Goal: Navigation & Orientation: Understand site structure

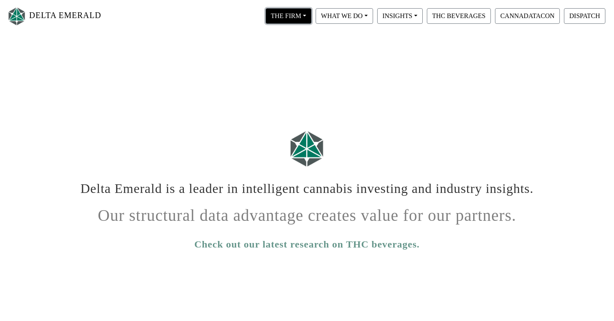
click at [308, 21] on button "THE FIRM" at bounding box center [289, 16] width 46 height 16
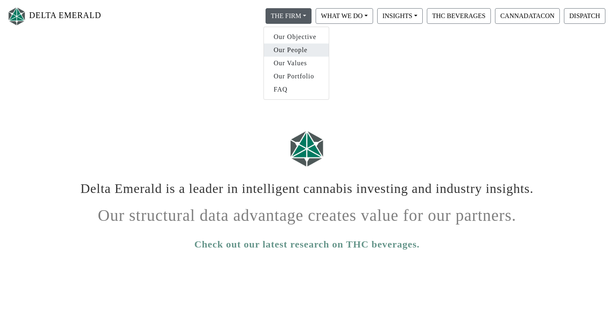
click at [300, 46] on link "Our People" at bounding box center [296, 50] width 65 height 13
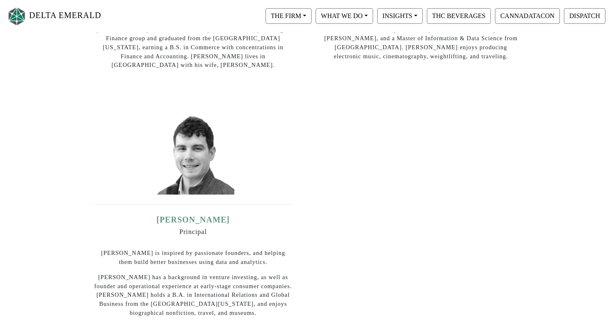
scroll to position [148, 0]
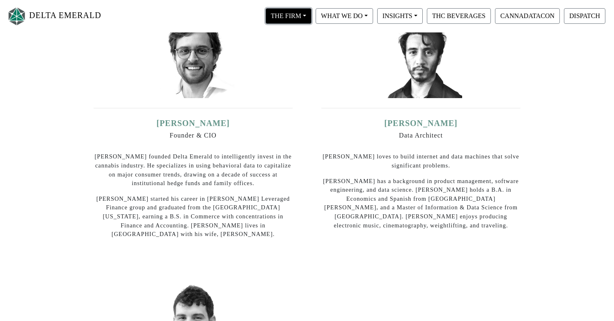
click at [309, 13] on button "THE FIRM" at bounding box center [289, 16] width 46 height 16
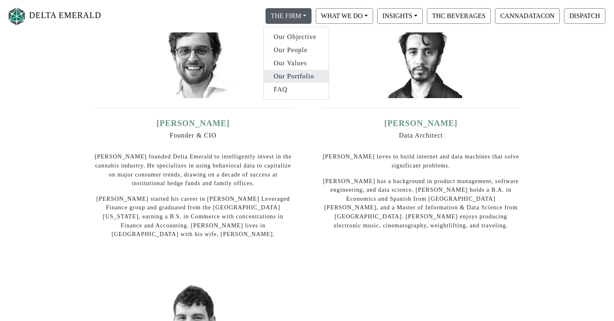
click at [307, 73] on link "Our Portfolio" at bounding box center [296, 76] width 65 height 13
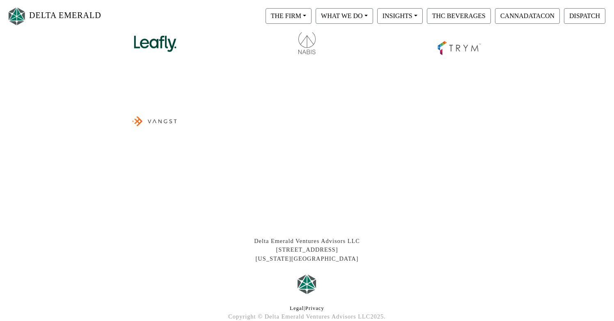
scroll to position [389, 0]
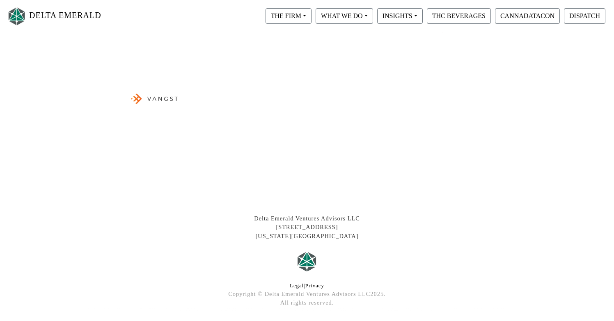
click at [148, 99] on img at bounding box center [155, 98] width 52 height 54
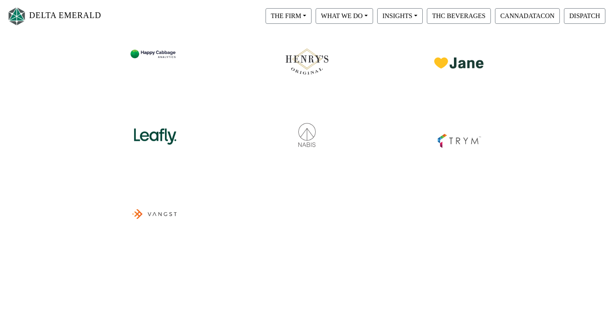
scroll to position [259, 0]
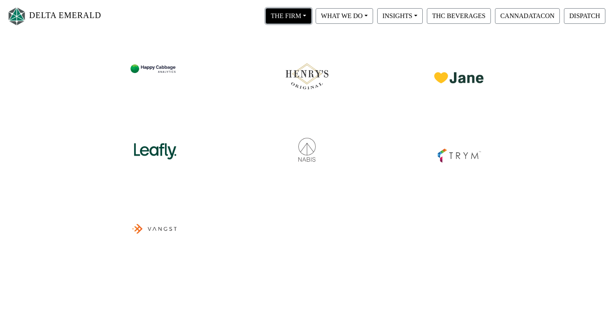
click at [307, 20] on button "THE FIRM" at bounding box center [289, 16] width 46 height 16
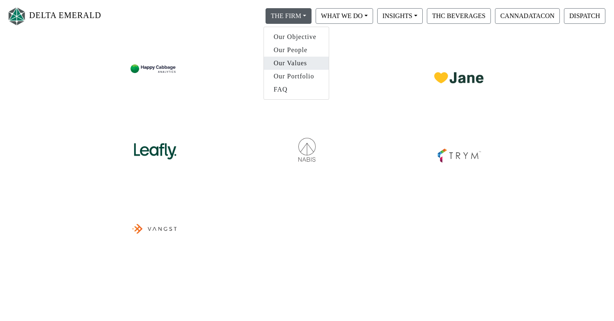
click at [299, 61] on link "Our Values" at bounding box center [296, 63] width 65 height 13
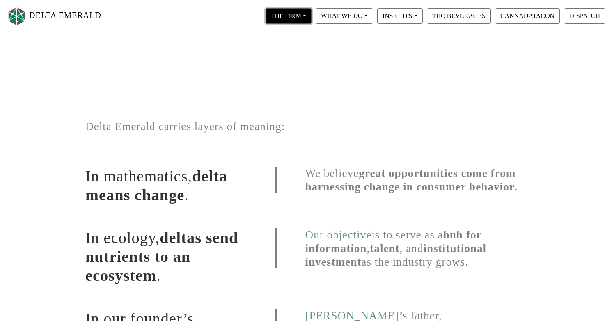
click at [306, 16] on button "THE FIRM" at bounding box center [289, 16] width 46 height 16
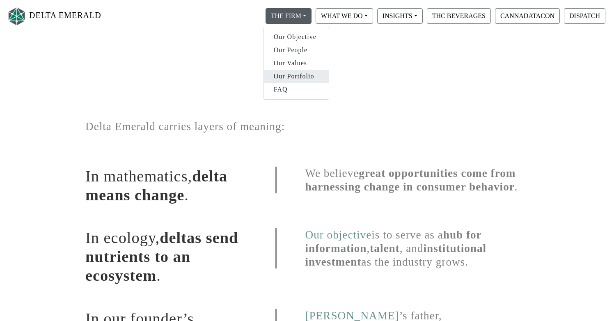
click at [299, 78] on link "Our Portfolio" at bounding box center [296, 76] width 65 height 13
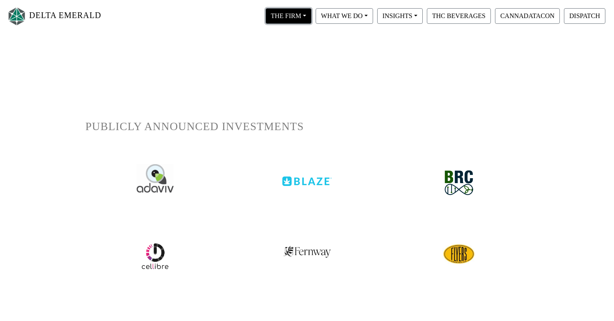
click at [305, 16] on button "THE FIRM" at bounding box center [289, 16] width 46 height 16
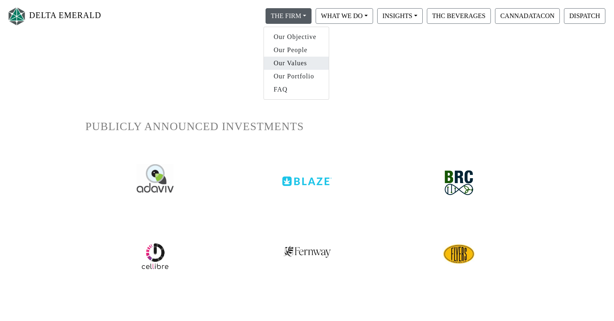
click at [303, 64] on link "Our Values" at bounding box center [296, 63] width 65 height 13
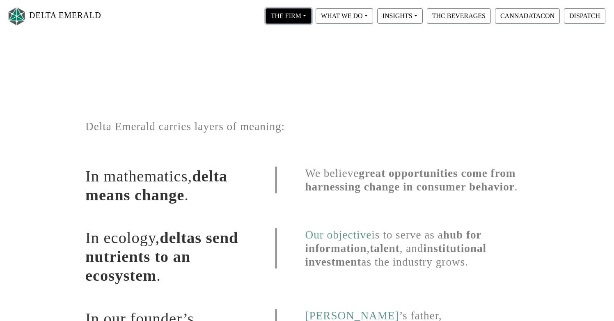
click at [304, 11] on button "THE FIRM" at bounding box center [289, 16] width 46 height 16
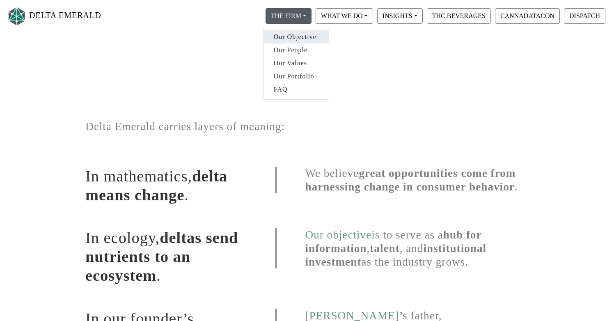
click at [308, 39] on link "Our Objective" at bounding box center [296, 36] width 65 height 13
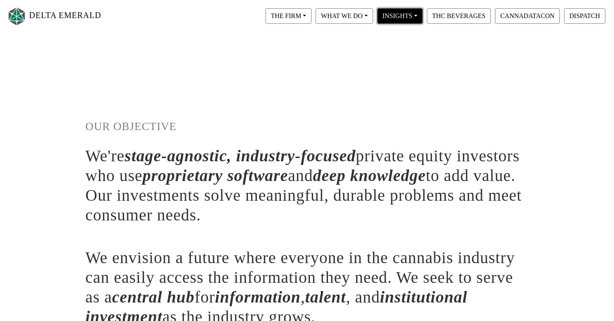
click at [410, 21] on button "INSIGHTS" at bounding box center [400, 16] width 46 height 16
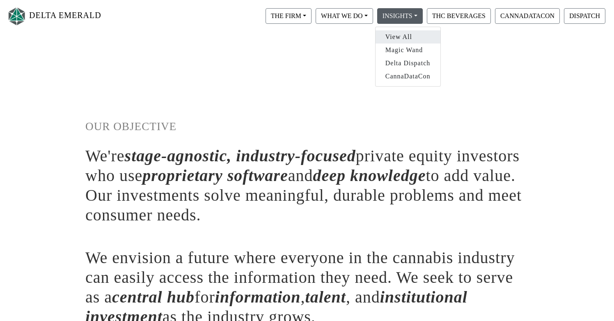
click at [414, 36] on link "View All" at bounding box center [408, 36] width 65 height 13
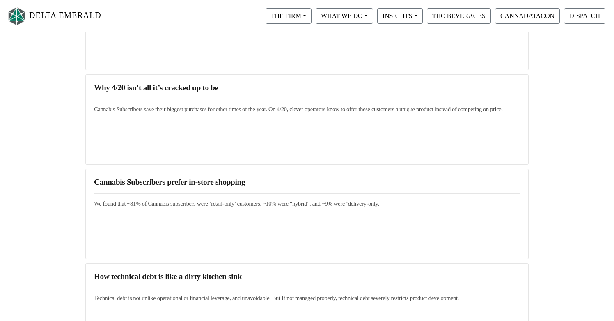
scroll to position [667, 0]
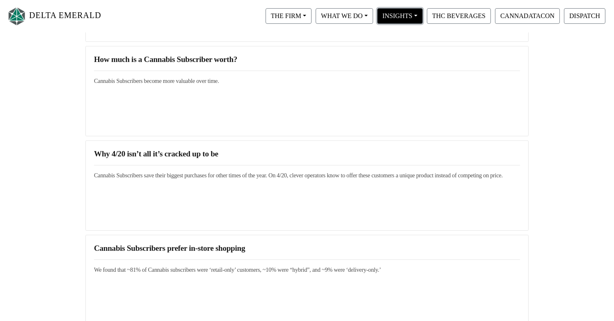
click at [418, 20] on button "INSIGHTS" at bounding box center [400, 16] width 46 height 16
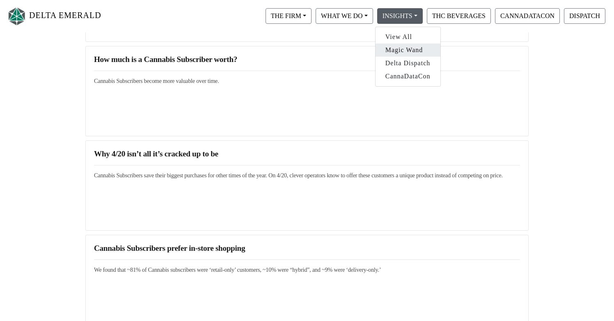
click at [419, 48] on link "Magic Wand" at bounding box center [408, 50] width 65 height 13
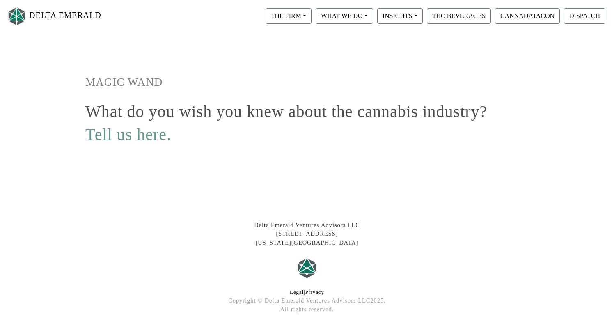
scroll to position [27, 0]
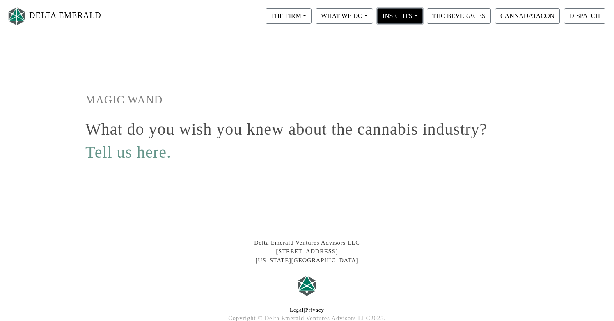
click at [417, 16] on button "INSIGHTS" at bounding box center [400, 16] width 46 height 16
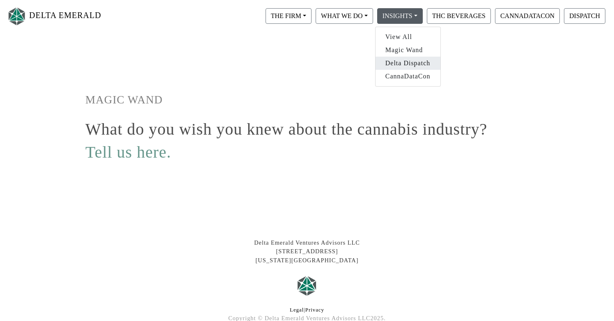
click at [419, 62] on link "Delta Dispatch" at bounding box center [408, 63] width 65 height 13
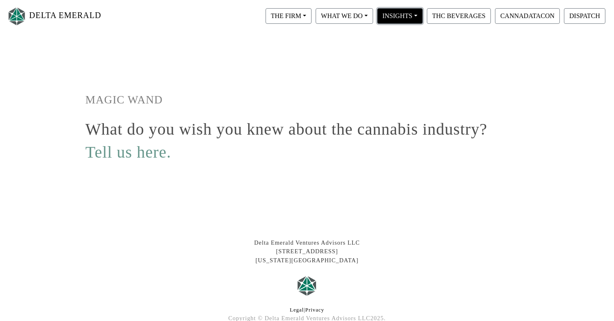
click at [421, 21] on button "INSIGHTS" at bounding box center [400, 16] width 46 height 16
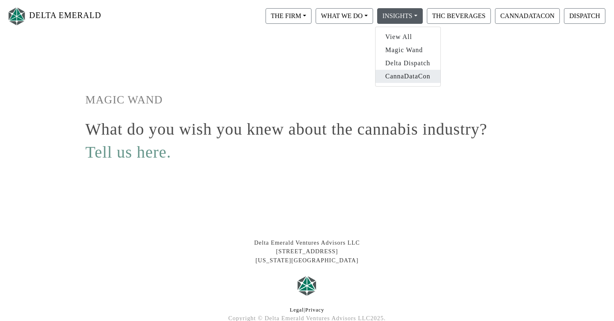
click at [409, 77] on link "CannaDataCon" at bounding box center [408, 76] width 65 height 13
